Goal: Navigation & Orientation: Find specific page/section

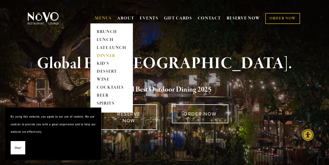
click at [105, 53] on link "DINNER" at bounding box center [111, 56] width 33 height 8
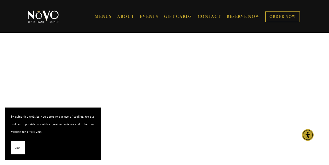
click at [19, 144] on span "Okay!" at bounding box center [18, 148] width 7 height 8
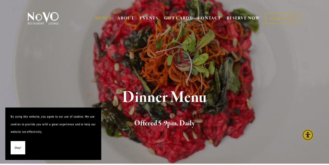
click at [19, 146] on span "Okay!" at bounding box center [18, 148] width 7 height 8
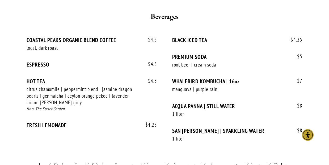
scroll to position [1228, 0]
